Goal: Task Accomplishment & Management: Manage account settings

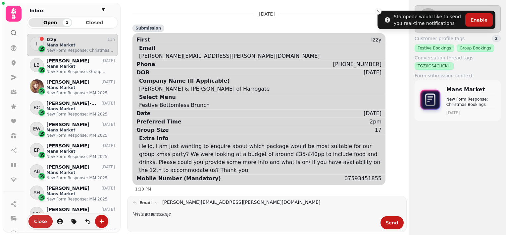
scroll to position [190, 86]
click at [38, 219] on span "Close" at bounding box center [40, 221] width 13 height 5
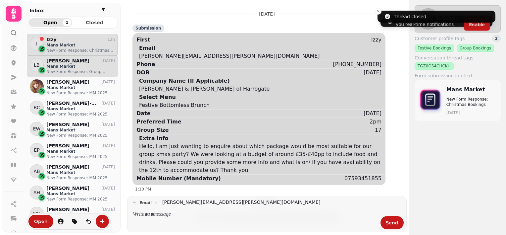
click at [56, 64] on p "Mans Market" at bounding box center [80, 66] width 69 height 5
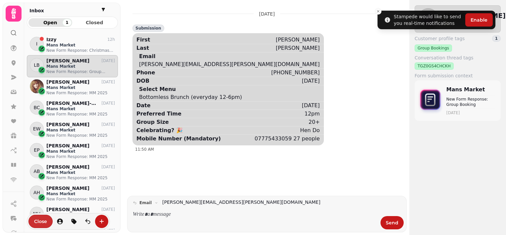
click at [37, 220] on span "Close" at bounding box center [40, 221] width 13 height 5
